Goal: Check status

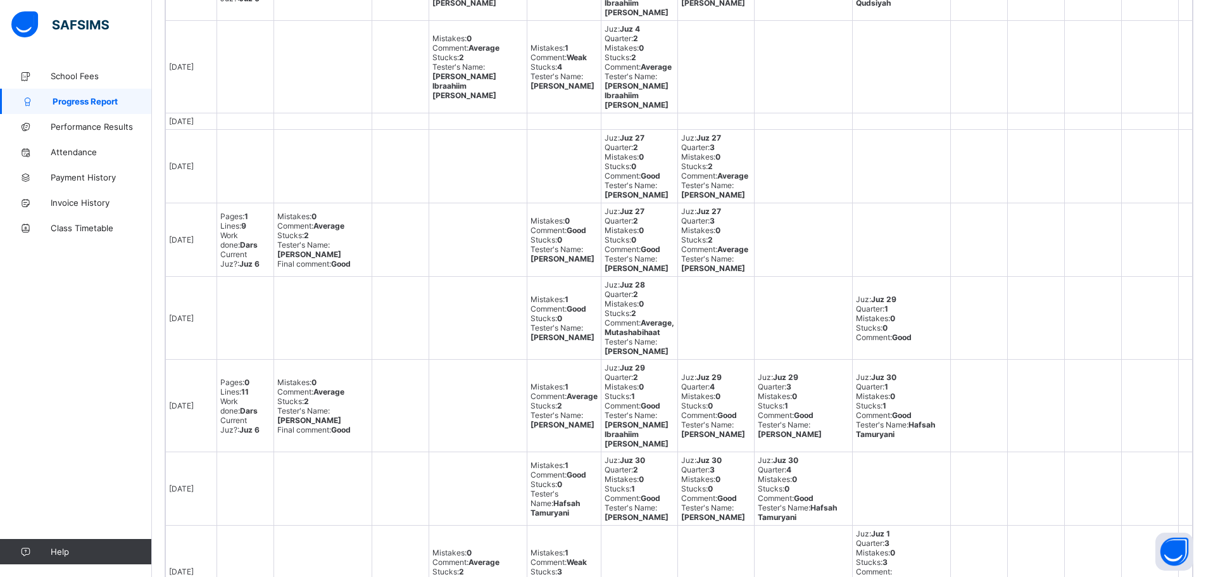
scroll to position [1168, 0]
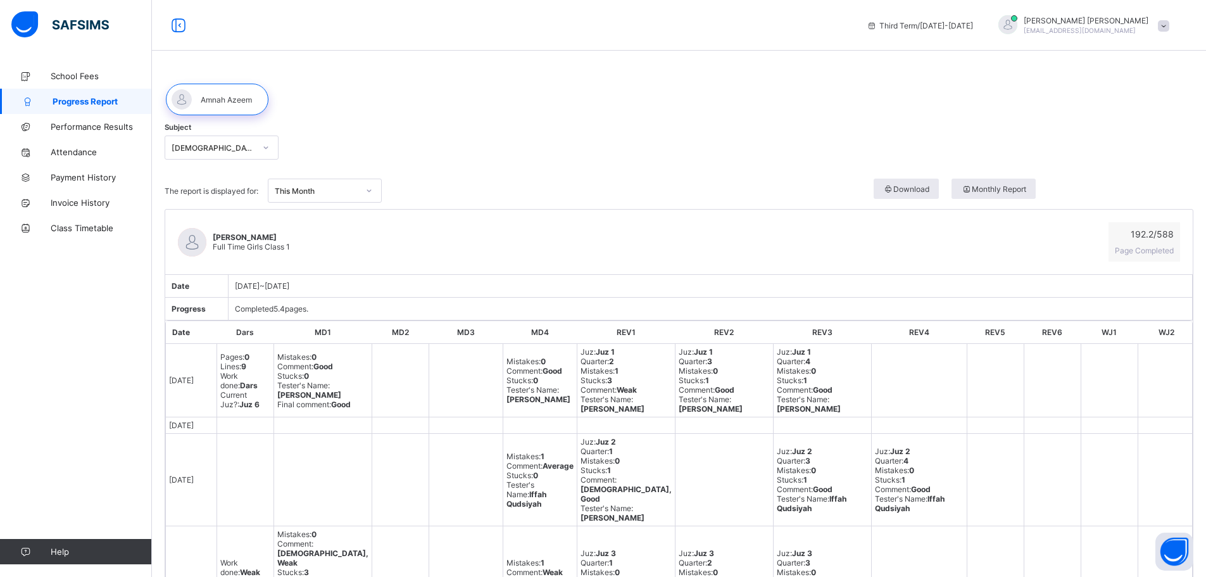
scroll to position [1139, 0]
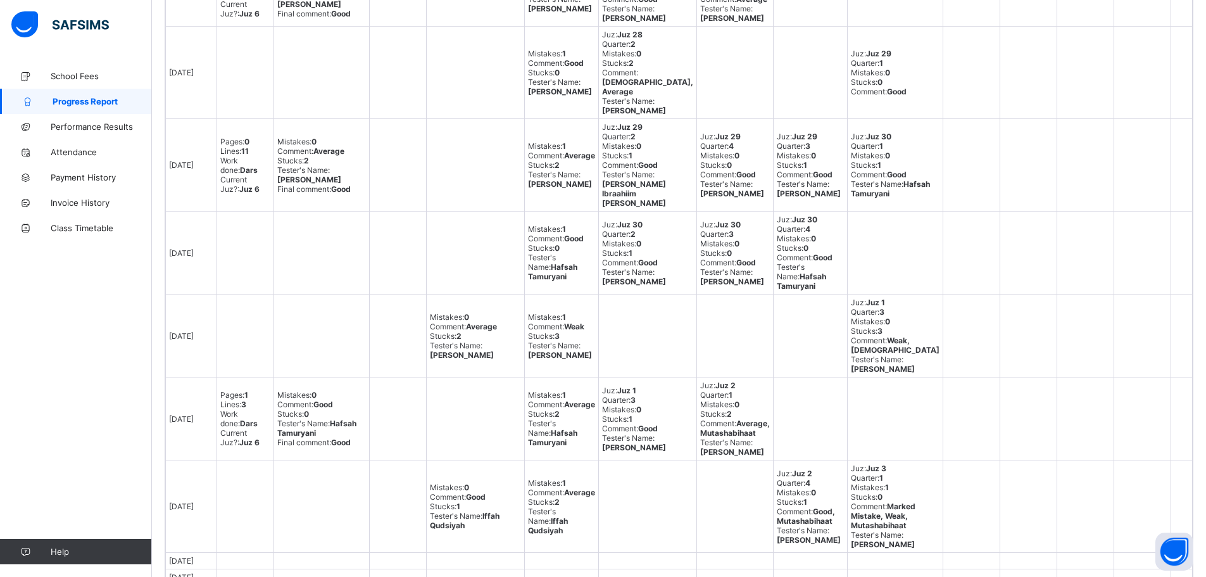
scroll to position [1130, 0]
